Goal: Information Seeking & Learning: Learn about a topic

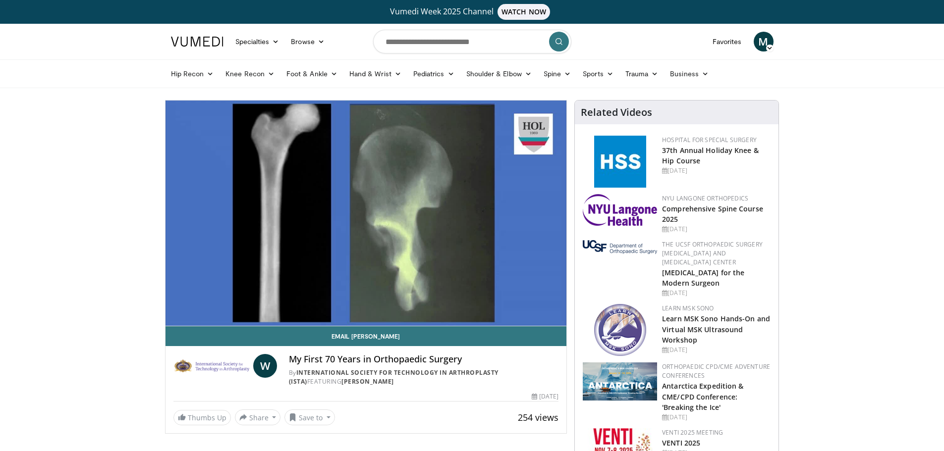
click at [199, 40] on img at bounding box center [197, 42] width 53 height 10
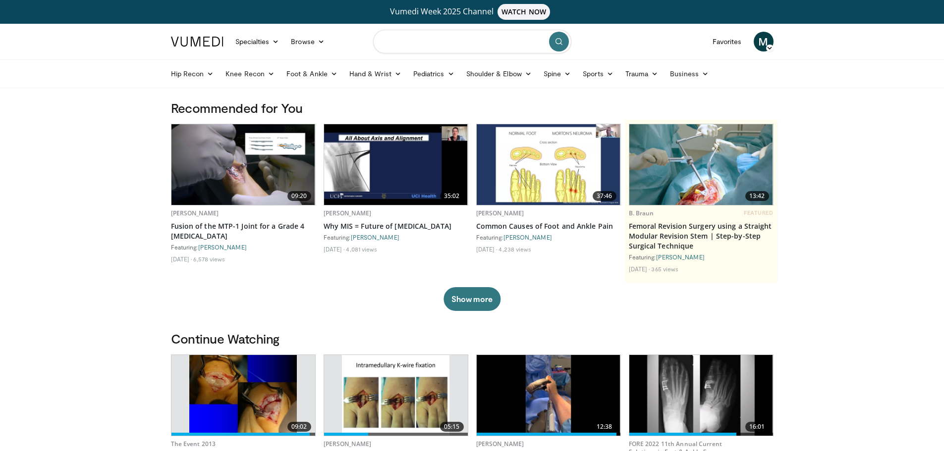
drag, startPoint x: 495, startPoint y: 58, endPoint x: 488, endPoint y: 36, distance: 23.7
click at [488, 36] on form at bounding box center [472, 42] width 198 height 36
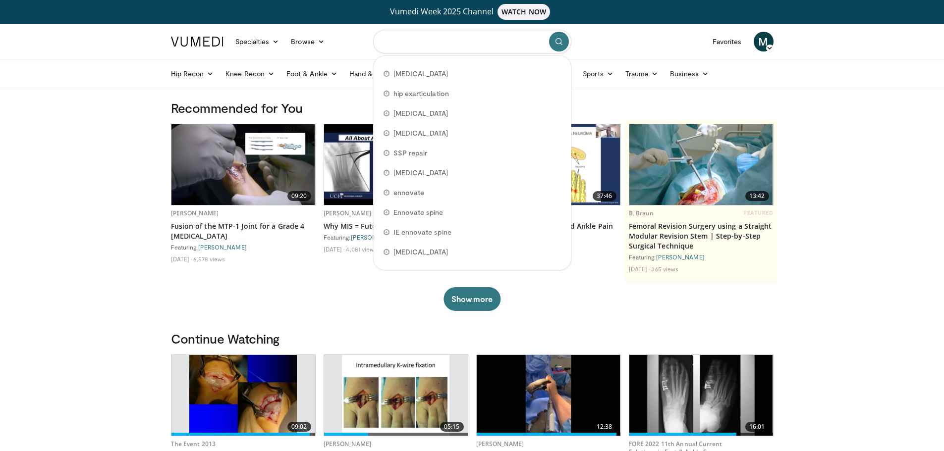
click at [488, 36] on input "Search topics, interventions" at bounding box center [472, 42] width 198 height 24
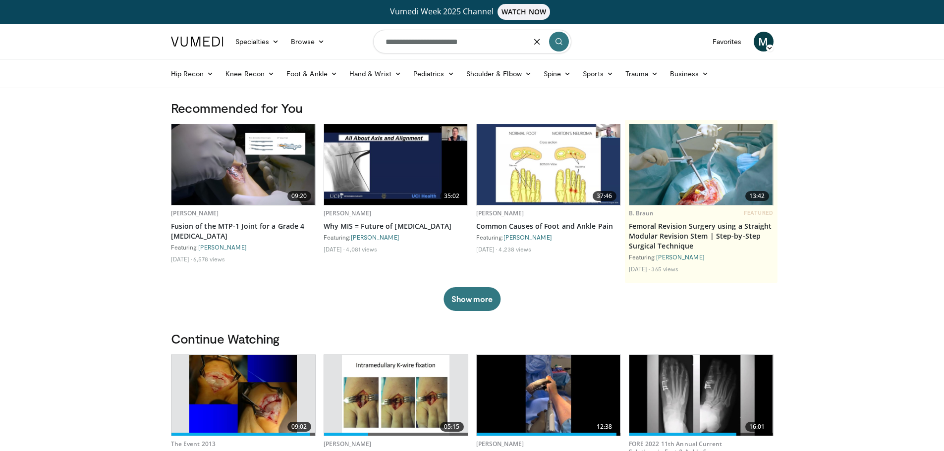
type input "**********"
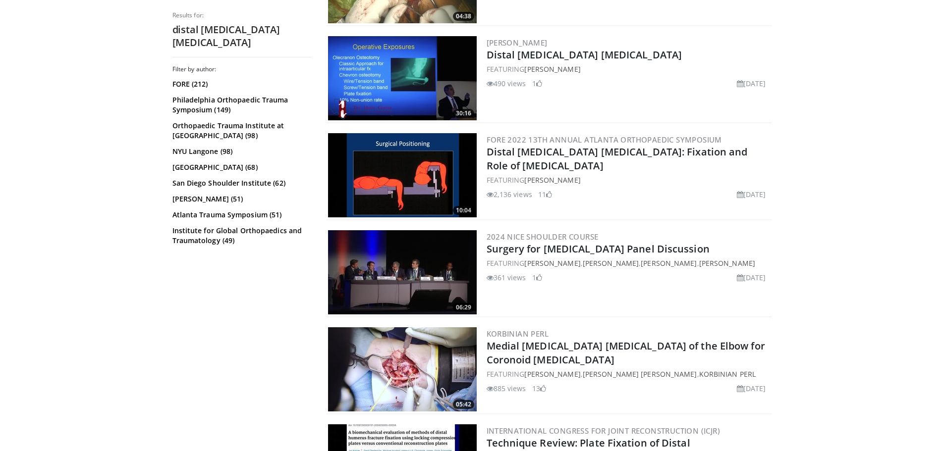
scroll to position [1166, 0]
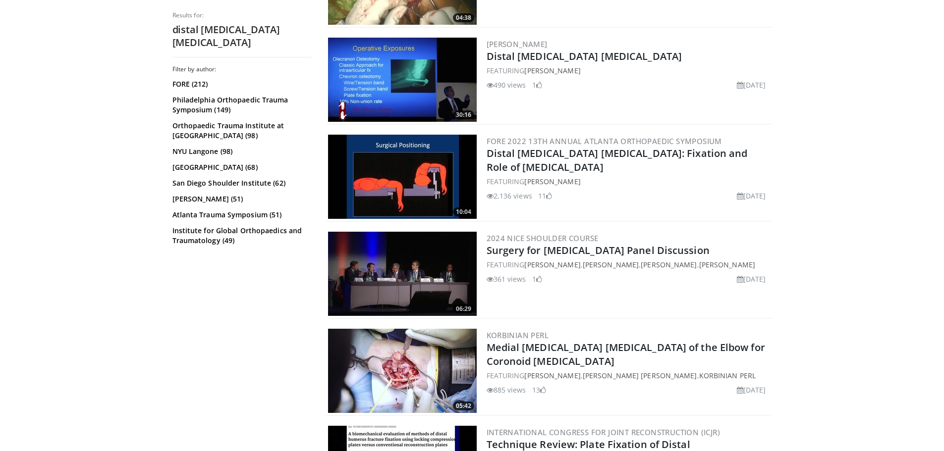
click at [423, 203] on img at bounding box center [402, 177] width 149 height 84
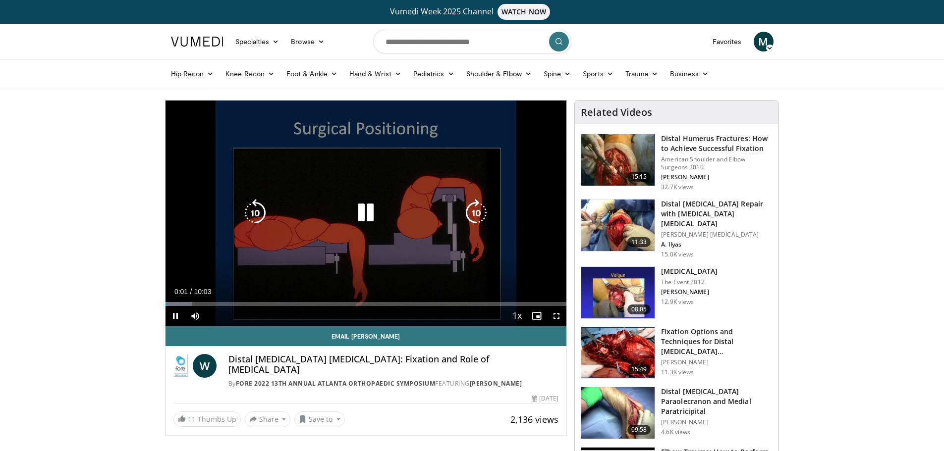
click at [361, 205] on icon "Video Player" at bounding box center [366, 213] width 28 height 28
click at [368, 226] on icon "Video Player" at bounding box center [366, 214] width 28 height 28
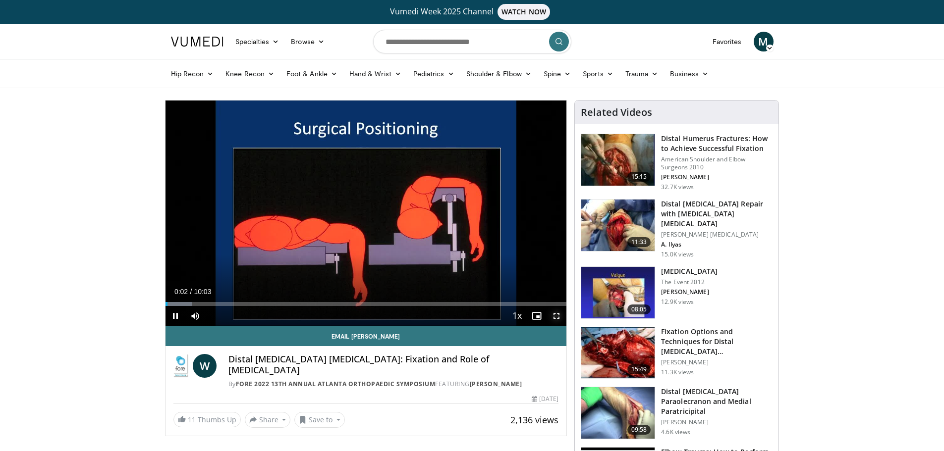
click at [553, 319] on span "Video Player" at bounding box center [556, 316] width 20 height 20
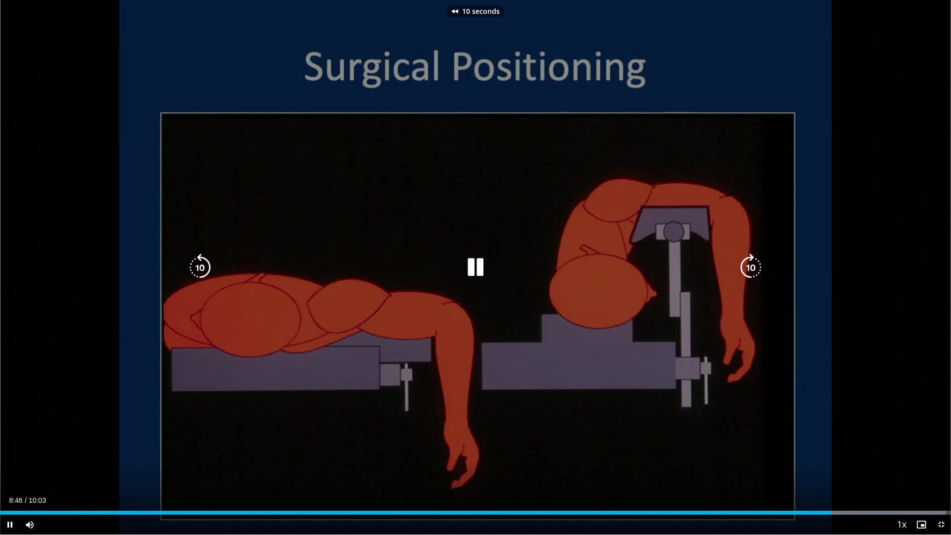
click at [563, 368] on div "10 seconds Tap to unmute" at bounding box center [475, 267] width 951 height 534
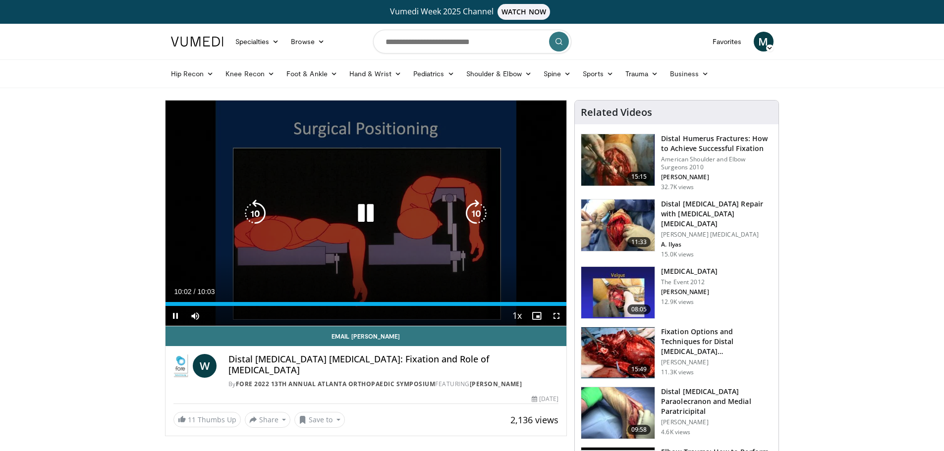
click at [490, 261] on div "10 seconds Tap to unmute" at bounding box center [365, 213] width 401 height 225
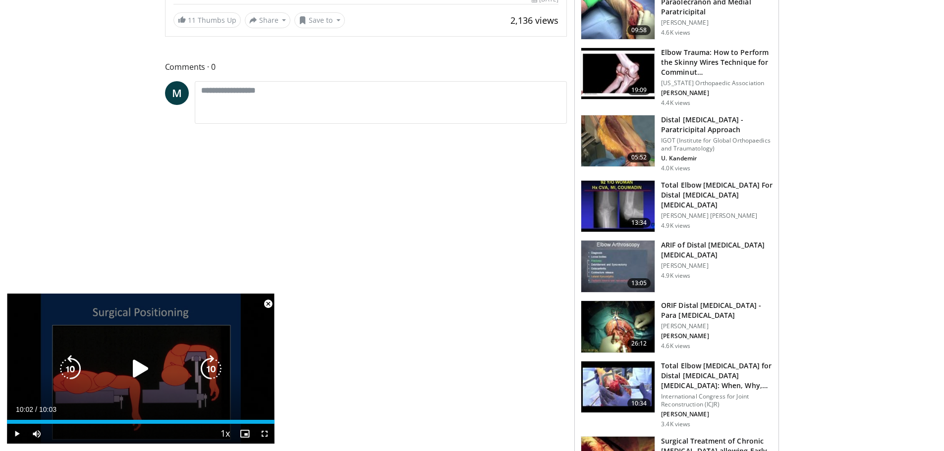
scroll to position [400, 0]
